Goal: Transaction & Acquisition: Download file/media

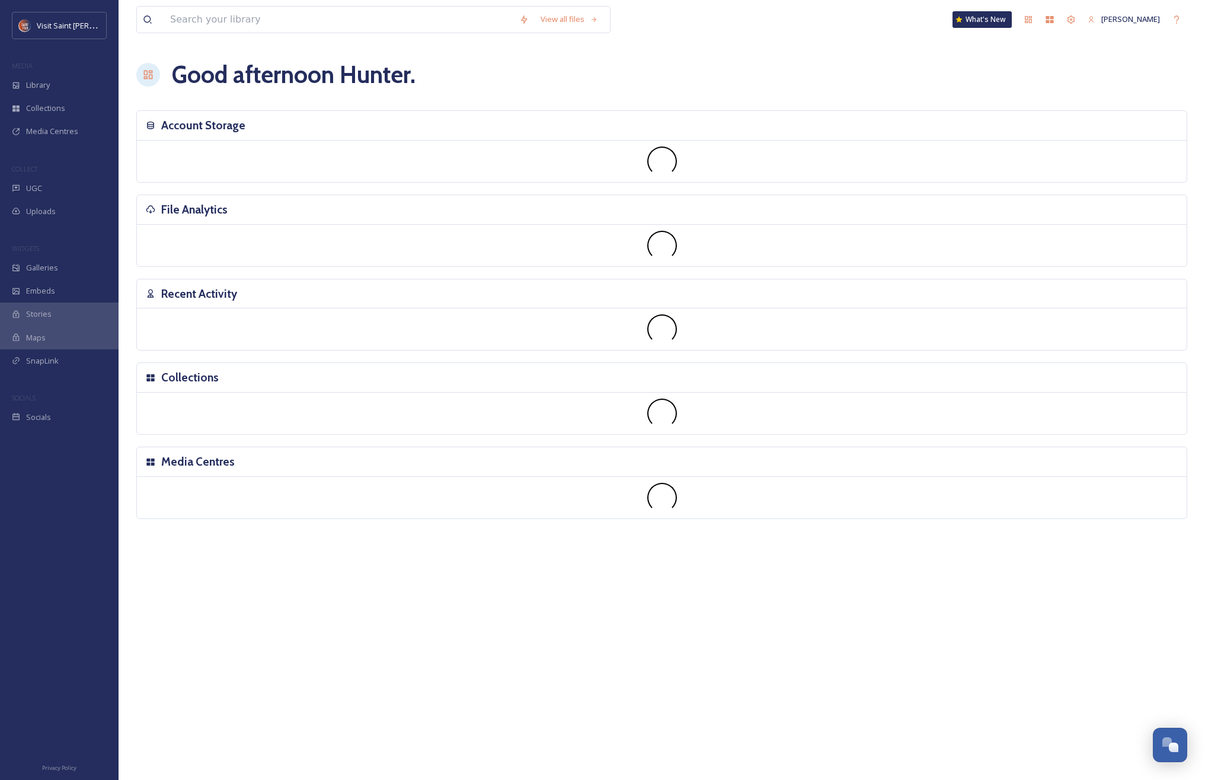
scroll to position [2020, 0]
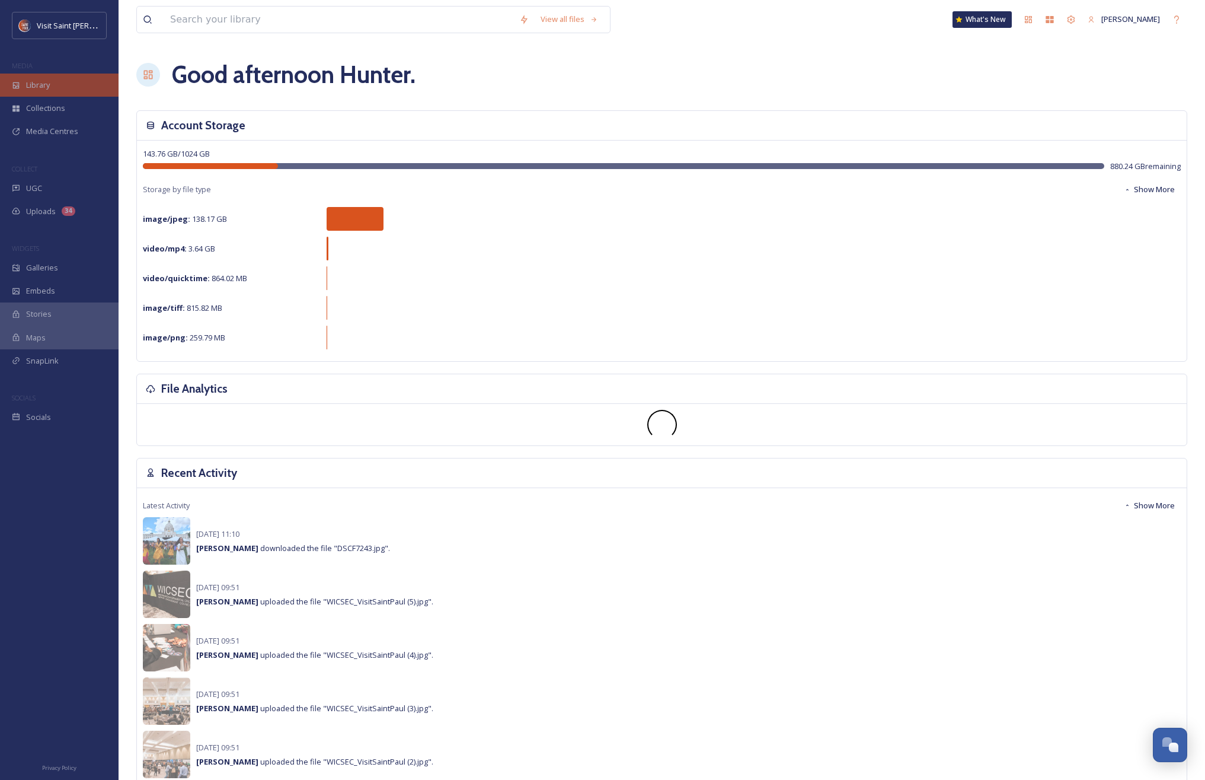
click at [68, 82] on div "Library" at bounding box center [59, 85] width 119 height 23
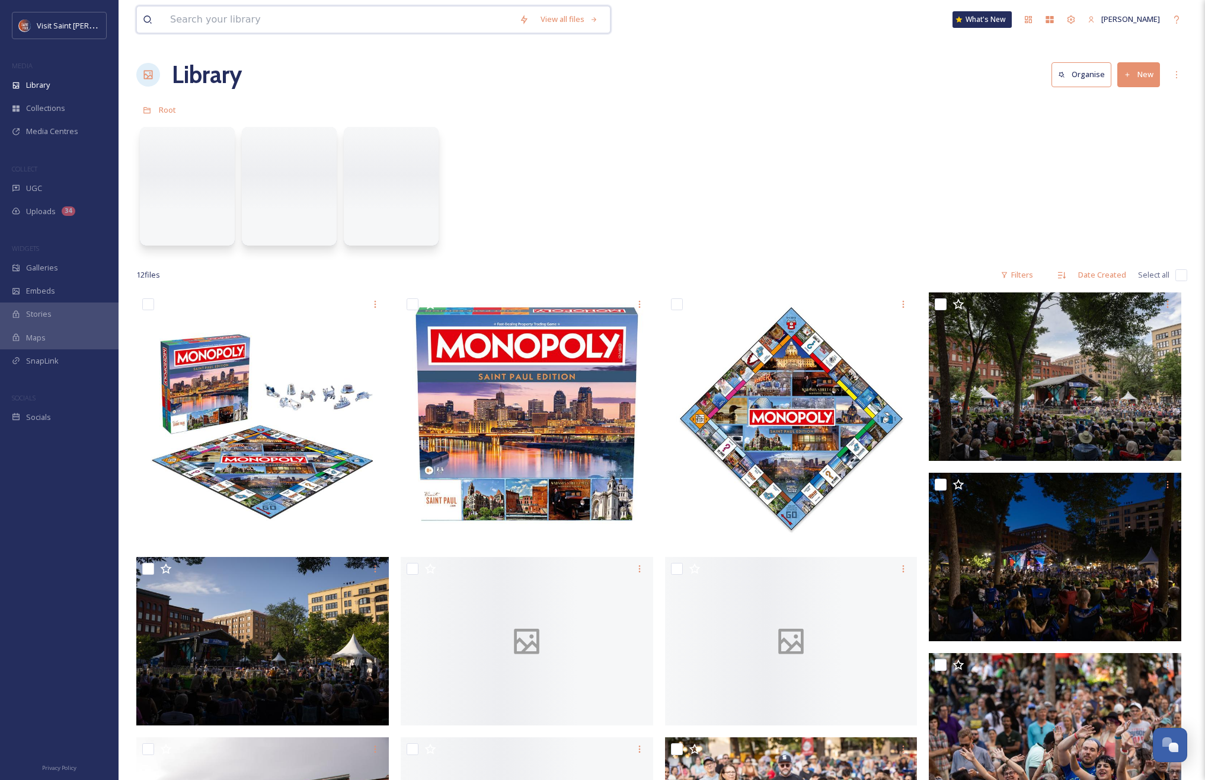
click at [261, 27] on input at bounding box center [338, 20] width 349 height 26
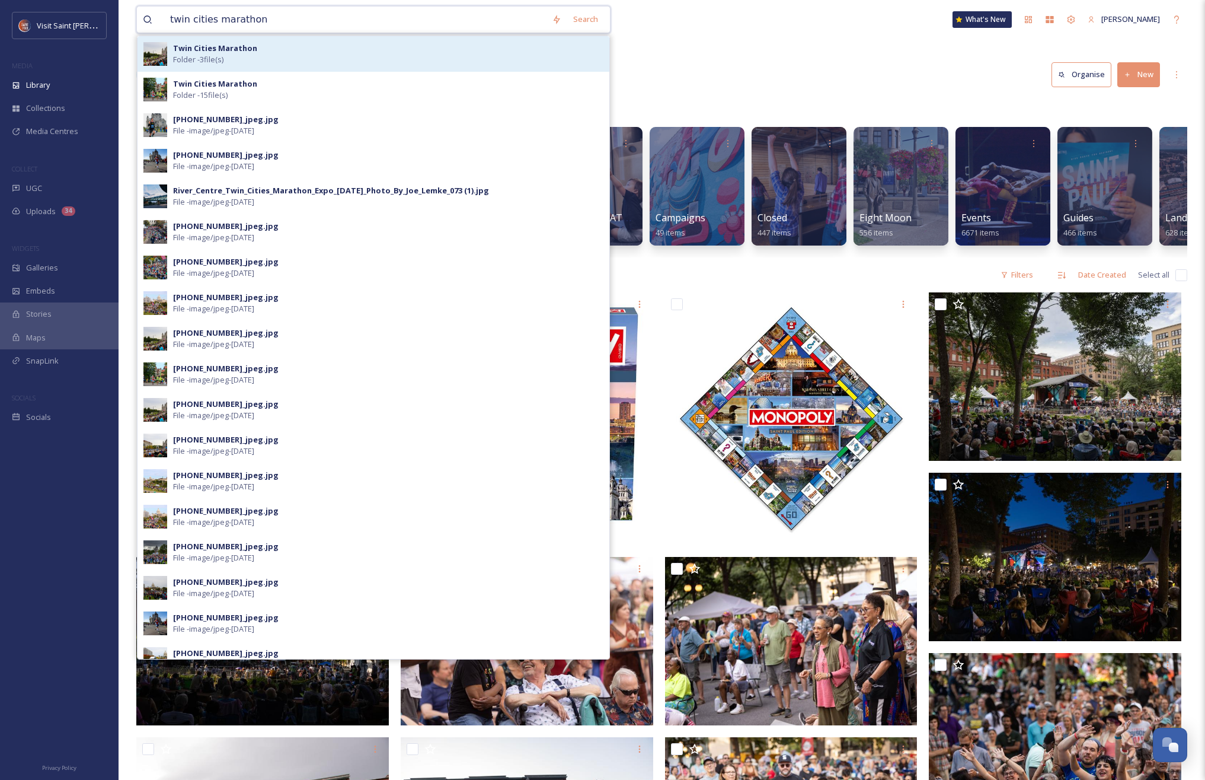
type input "twin cities marathon"
click at [248, 59] on div "Twin Cities Marathon Folder - 3 file(s)" at bounding box center [388, 54] width 430 height 23
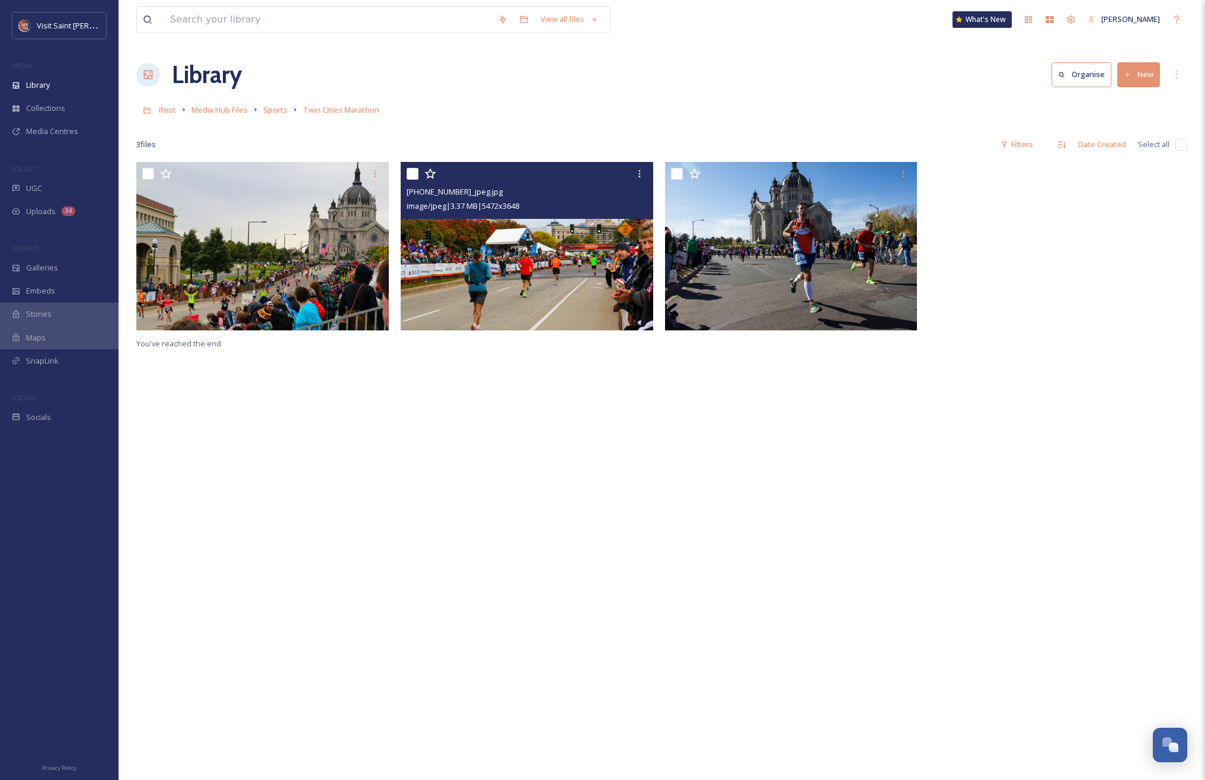
click at [578, 271] on img at bounding box center [527, 246] width 253 height 168
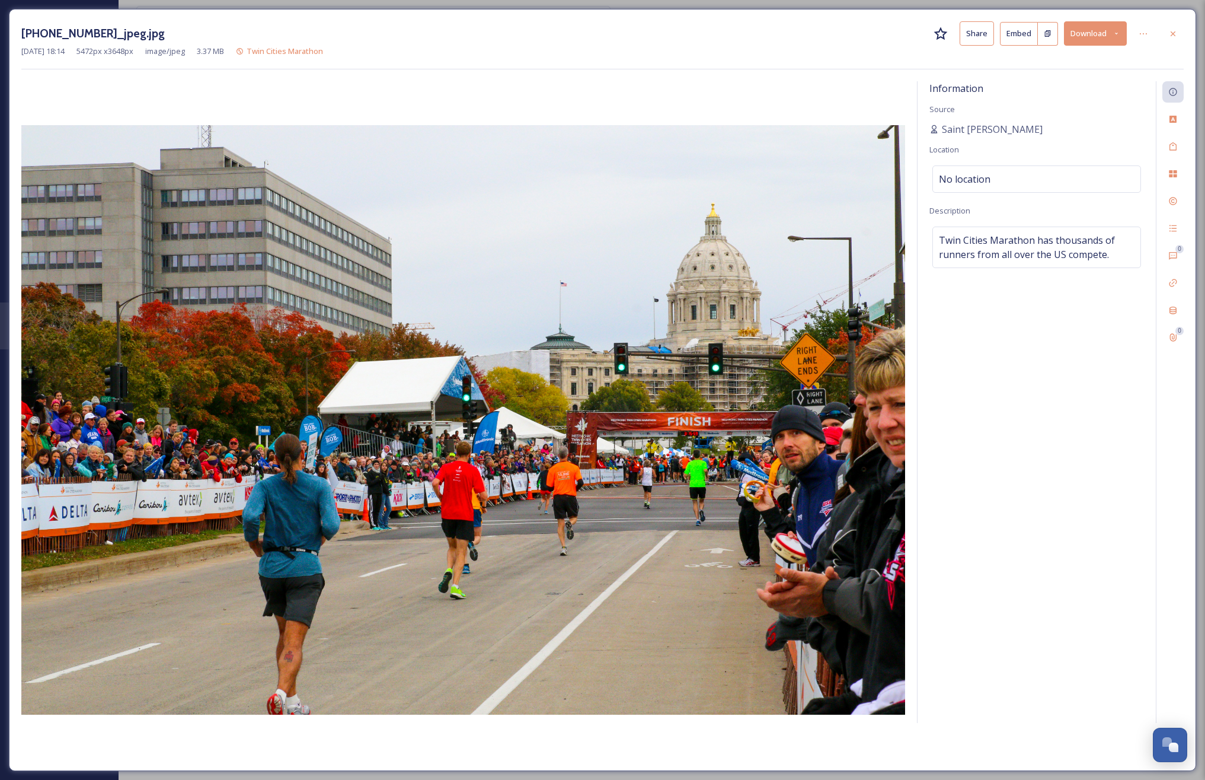
click at [1099, 27] on button "Download" at bounding box center [1095, 33] width 63 height 24
click at [1093, 90] on div "Download Large (2000 x 1333)" at bounding box center [1064, 83] width 124 height 23
